Goal: Use online tool/utility: Utilize a website feature to perform a specific function

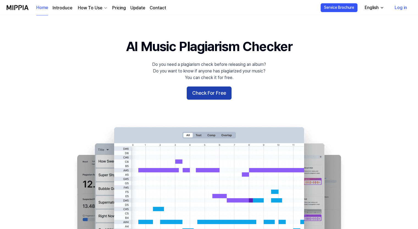
drag, startPoint x: 0, startPoint y: 0, endPoint x: 211, endPoint y: 96, distance: 232.0
click at [211, 96] on button "Check For Free" at bounding box center [209, 93] width 45 height 13
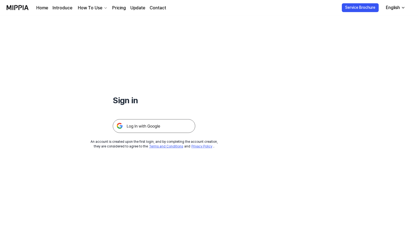
click at [150, 128] on img at bounding box center [154, 126] width 82 height 14
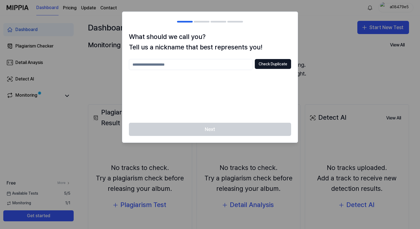
click at [207, 65] on input "text" at bounding box center [191, 64] width 124 height 11
type input "******"
click at [278, 62] on button "Check Duplicate" at bounding box center [273, 64] width 36 height 10
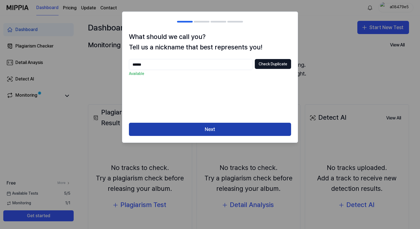
click at [208, 129] on button "Next" at bounding box center [210, 129] width 162 height 13
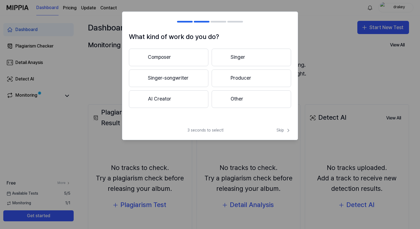
click at [183, 79] on button "Singer-songwriter" at bounding box center [168, 79] width 79 height 18
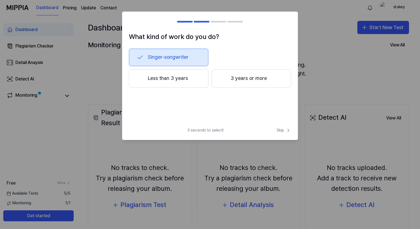
click at [179, 83] on button "Less than 3 years" at bounding box center [168, 79] width 79 height 18
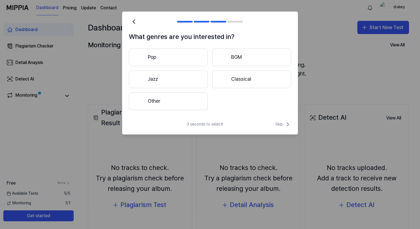
click at [173, 104] on button "Other" at bounding box center [168, 102] width 79 height 18
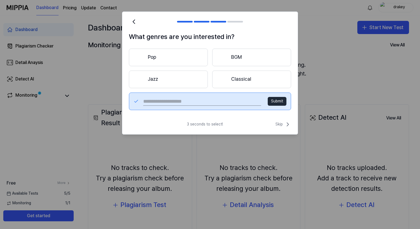
click at [169, 57] on button "Pop" at bounding box center [168, 58] width 79 height 18
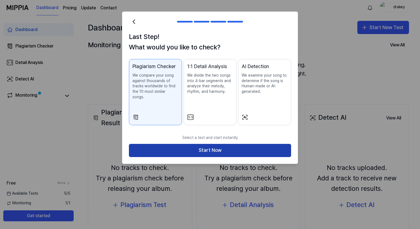
click at [193, 147] on button "Start Now" at bounding box center [210, 150] width 162 height 13
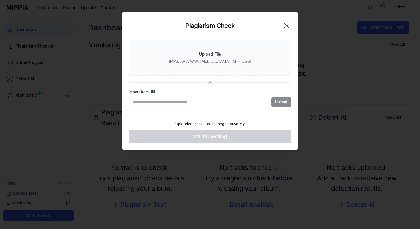
click at [287, 26] on icon "button" at bounding box center [286, 26] width 4 height 4
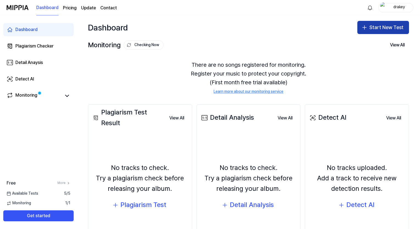
click at [377, 29] on button "Start New Test" at bounding box center [383, 27] width 52 height 13
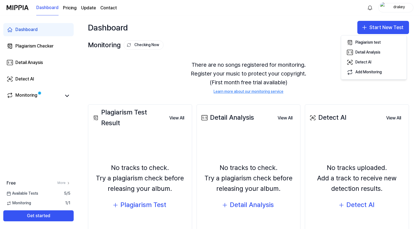
scroll to position [32, 0]
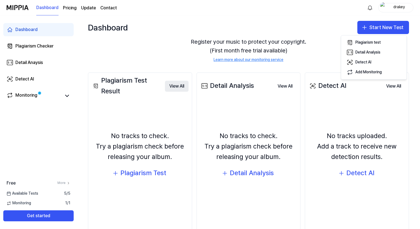
click at [175, 84] on button "View All" at bounding box center [177, 86] width 24 height 11
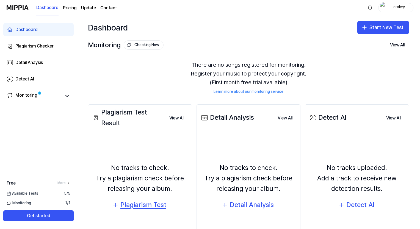
click at [137, 204] on div "Plagiarism Test" at bounding box center [143, 205] width 46 height 10
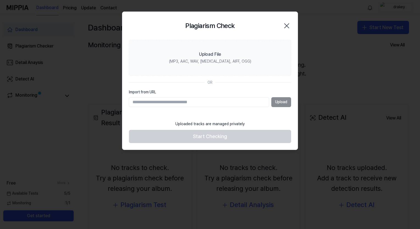
click at [284, 28] on icon "button" at bounding box center [286, 26] width 4 height 4
